Goal: Task Accomplishment & Management: Use online tool/utility

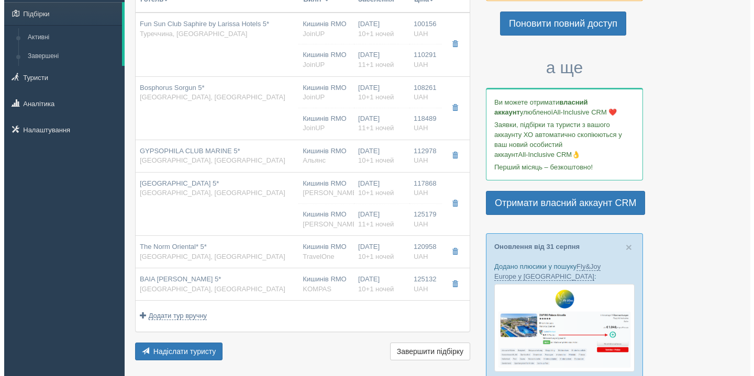
scroll to position [107, 0]
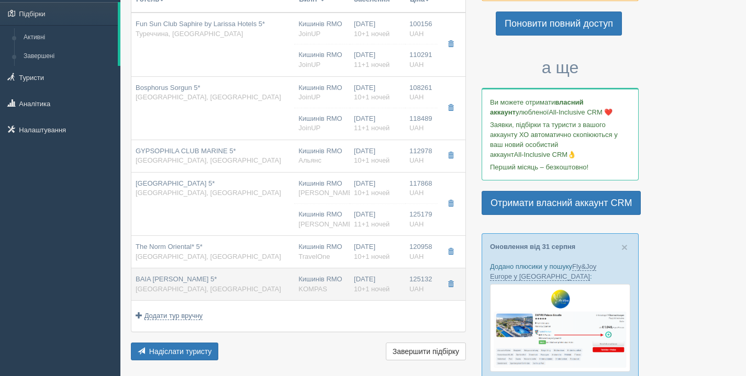
click at [266, 290] on div "BAIA [PERSON_NAME] 5* [GEOGRAPHIC_DATA], [GEOGRAPHIC_DATA]" at bounding box center [213, 284] width 154 height 19
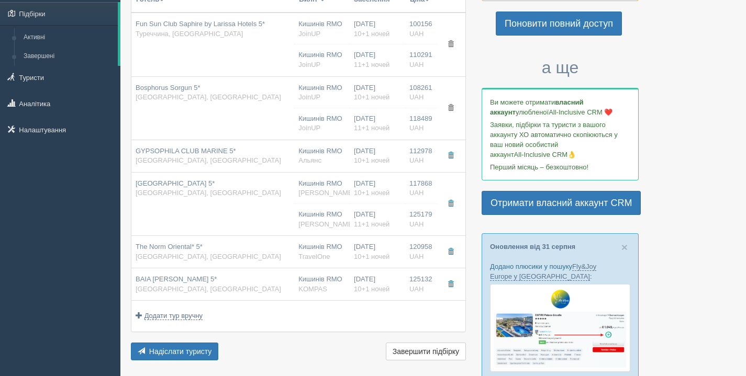
type input "BAIA [PERSON_NAME] 5*"
type input "Kemer"
type input "125132.00"
type input "02:10"
type input "04:10"
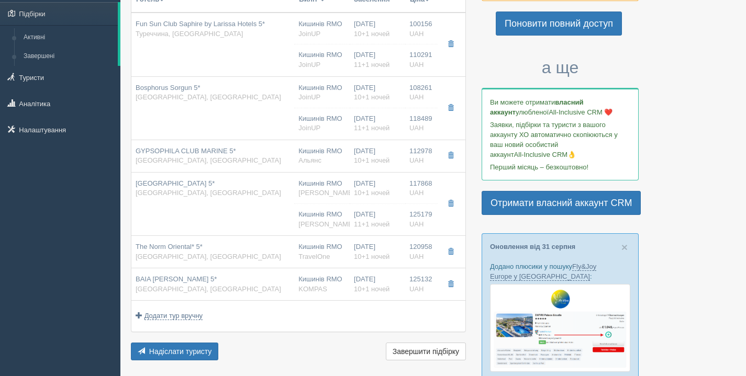
type input "Pegasus Airlines"
type input "01:15"
type input "03:25"
type input "MIDDLE YARD STANDARD ROOM"
type input "KOMPAS"
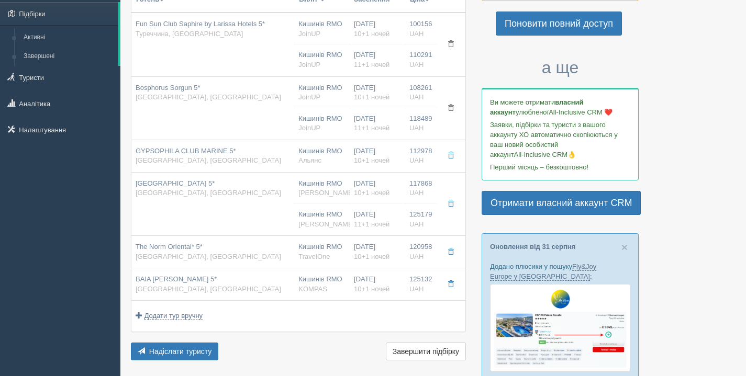
type input "[URL][DOMAIN_NAME]"
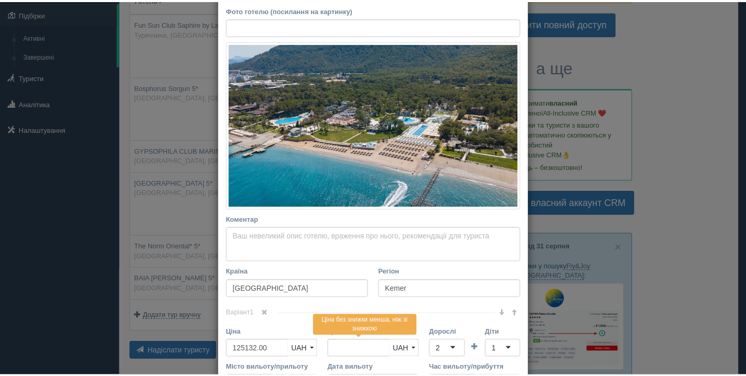
scroll to position [330, 0]
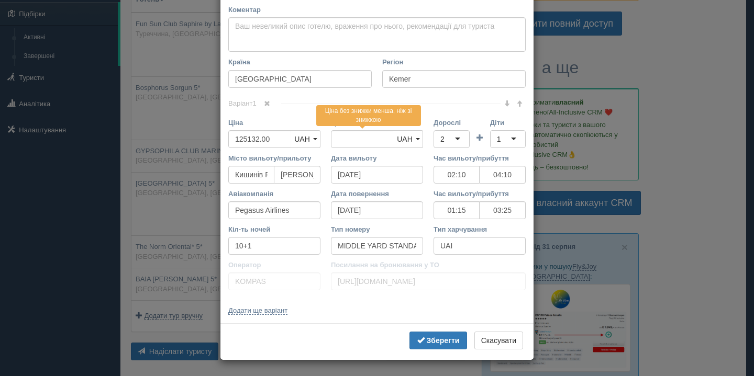
click at [187, 222] on div "× Редагувати тур Назва готелю [GEOGRAPHIC_DATA][PERSON_NAME] 5* Посилання на го…" at bounding box center [377, 188] width 754 height 376
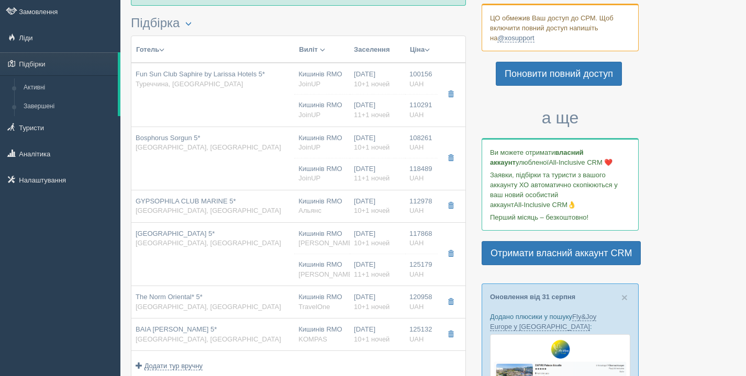
scroll to position [99, 0]
